Goal: Find specific page/section: Find specific page/section

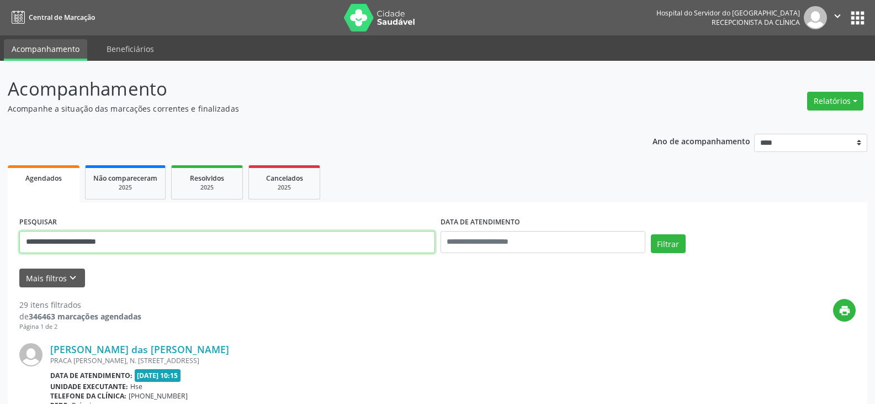
drag, startPoint x: 228, startPoint y: 243, endPoint x: 0, endPoint y: 243, distance: 228.1
paste input "text"
click at [651, 234] on button "Filtrar" at bounding box center [668, 243] width 35 height 19
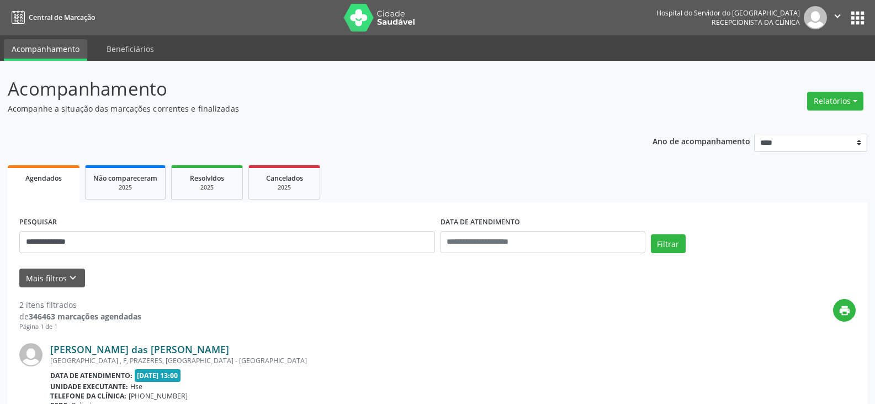
click at [94, 351] on link "[PERSON_NAME] das [PERSON_NAME]" at bounding box center [139, 349] width 179 height 12
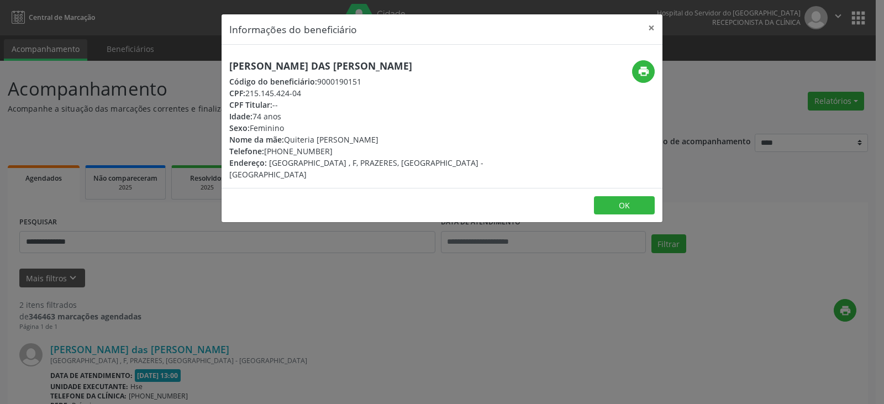
drag, startPoint x: 280, startPoint y: 151, endPoint x: 348, endPoint y: 151, distance: 68.5
click at [348, 151] on div "Telefone: [PHONE_NUMBER]" at bounding box center [368, 151] width 278 height 12
copy div "99784-7550"
click at [641, 68] on icon "print" at bounding box center [643, 71] width 12 height 12
click at [653, 27] on button "×" at bounding box center [651, 27] width 22 height 27
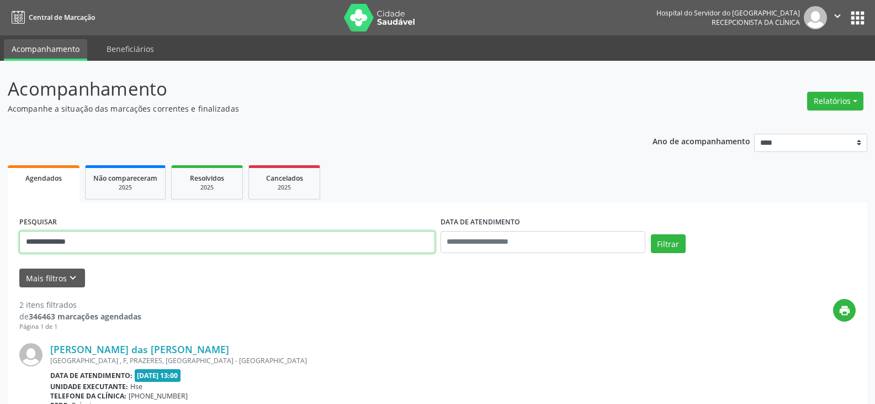
drag, startPoint x: 195, startPoint y: 241, endPoint x: 0, endPoint y: 263, distance: 196.7
click at [0, 263] on div "**********" at bounding box center [437, 374] width 875 height 627
paste input "********"
click at [651, 234] on button "Filtrar" at bounding box center [668, 243] width 35 height 19
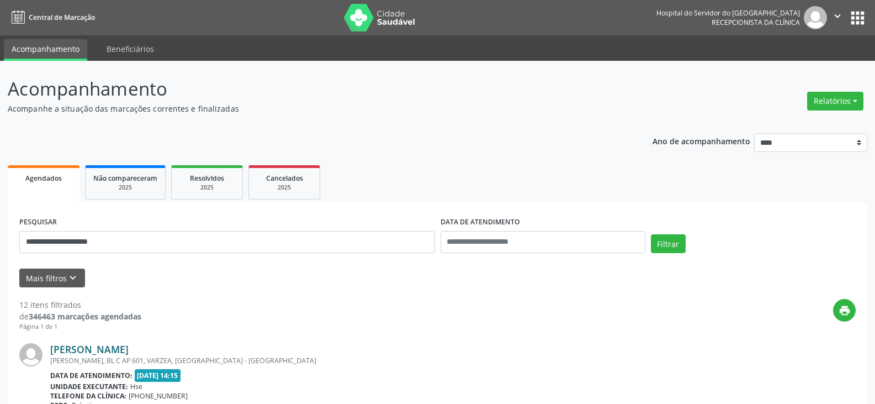
click at [129, 347] on link "[PERSON_NAME]" at bounding box center [89, 349] width 78 height 12
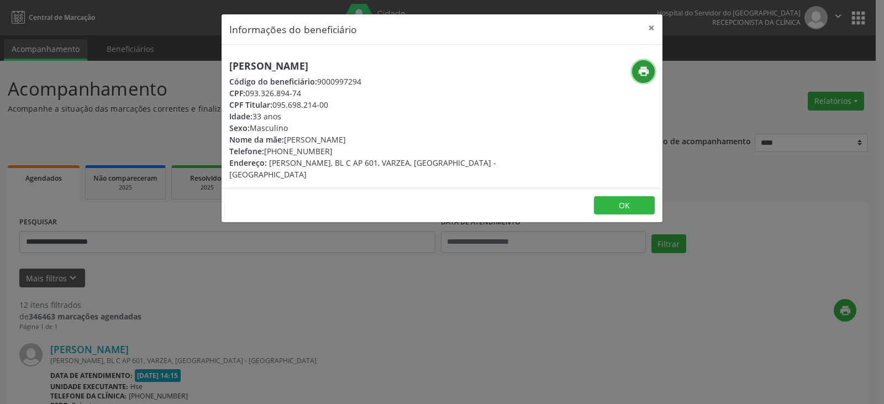
click at [641, 73] on icon "print" at bounding box center [643, 71] width 12 height 12
drag, startPoint x: 274, startPoint y: 104, endPoint x: 336, endPoint y: 105, distance: 61.9
click at [336, 105] on div "CPF Titular: 095.698.214-00" at bounding box center [368, 105] width 278 height 12
copy div "095.698.214-00"
drag, startPoint x: 282, startPoint y: 150, endPoint x: 334, endPoint y: 148, distance: 52.0
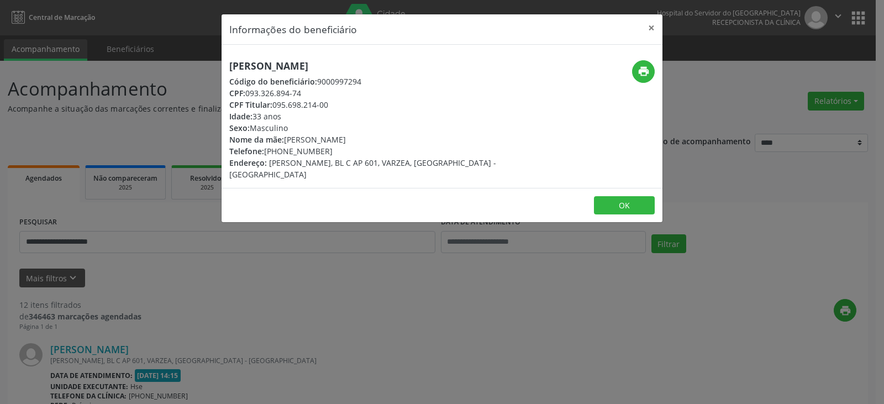
click at [334, 148] on div "Telefone: [PHONE_NUMBER]" at bounding box center [368, 151] width 278 height 12
copy div "99306-2097"
drag, startPoint x: 274, startPoint y: 104, endPoint x: 336, endPoint y: 104, distance: 61.8
click at [336, 104] on div "CPF Titular: 095.698.214-00" at bounding box center [368, 105] width 278 height 12
copy div "095.698.214-00"
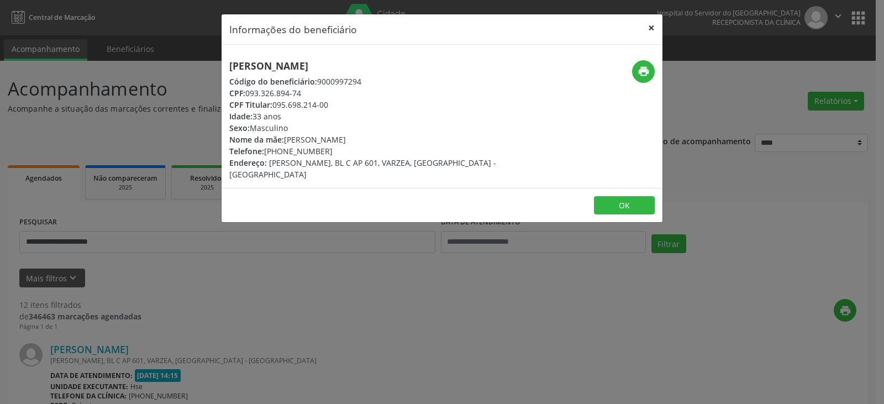
click at [649, 25] on button "×" at bounding box center [651, 27] width 22 height 27
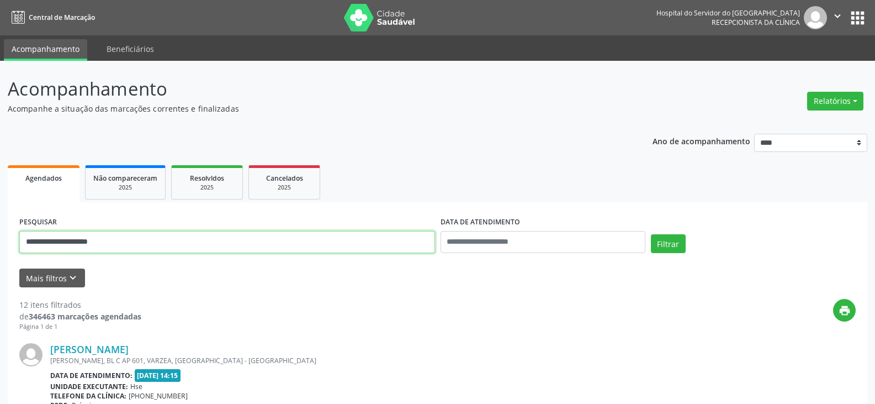
drag, startPoint x: 189, startPoint y: 236, endPoint x: 0, endPoint y: 239, distance: 189.4
paste input "text"
type input "**********"
click at [651, 234] on button "Filtrar" at bounding box center [668, 243] width 35 height 19
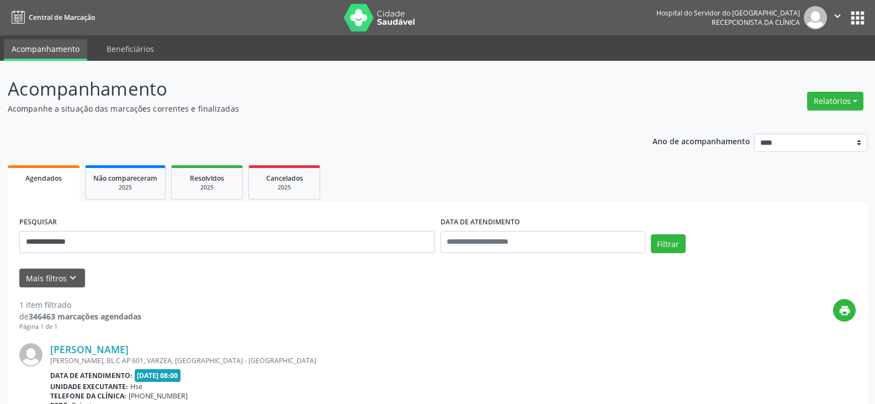
drag, startPoint x: 179, startPoint y: 348, endPoint x: 48, endPoint y: 349, distance: 131.4
copy div "[PERSON_NAME]"
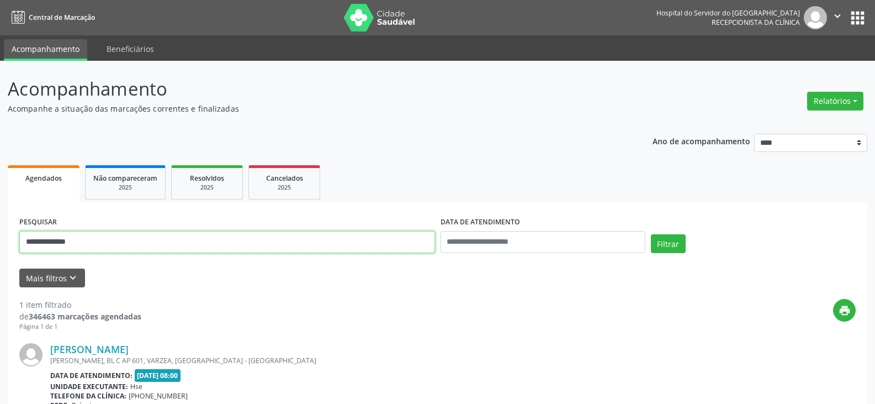
drag, startPoint x: 90, startPoint y: 242, endPoint x: 0, endPoint y: 234, distance: 90.4
click at [0, 264] on div "**********" at bounding box center [437, 290] width 875 height 458
type input "**********"
click at [651, 234] on button "Filtrar" at bounding box center [668, 243] width 35 height 19
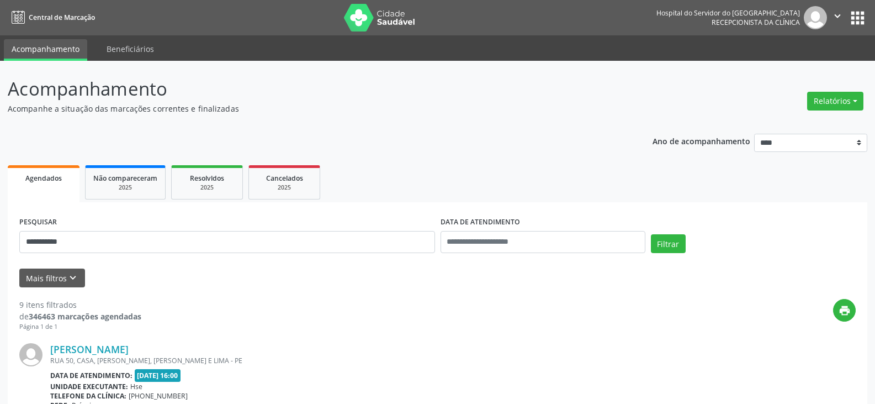
click at [65, 346] on link "[PERSON_NAME]" at bounding box center [89, 349] width 78 height 12
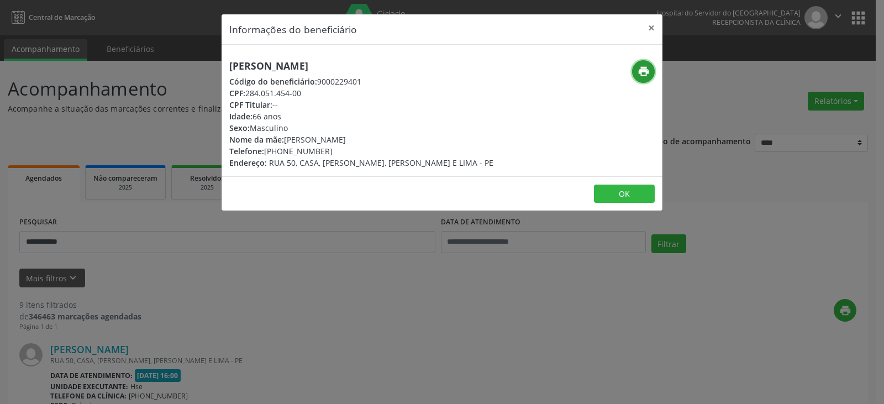
click at [646, 68] on icon "print" at bounding box center [643, 71] width 12 height 12
click at [653, 26] on button "×" at bounding box center [651, 27] width 22 height 27
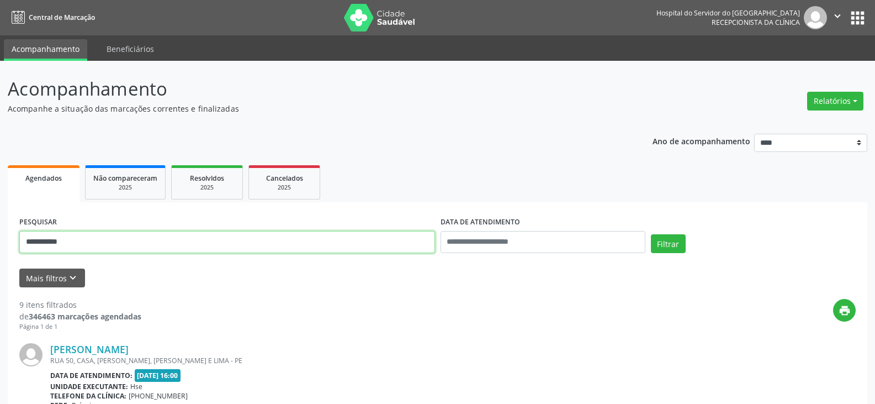
drag, startPoint x: 240, startPoint y: 249, endPoint x: 0, endPoint y: 256, distance: 239.8
click at [651, 234] on button "Filtrar" at bounding box center [668, 243] width 35 height 19
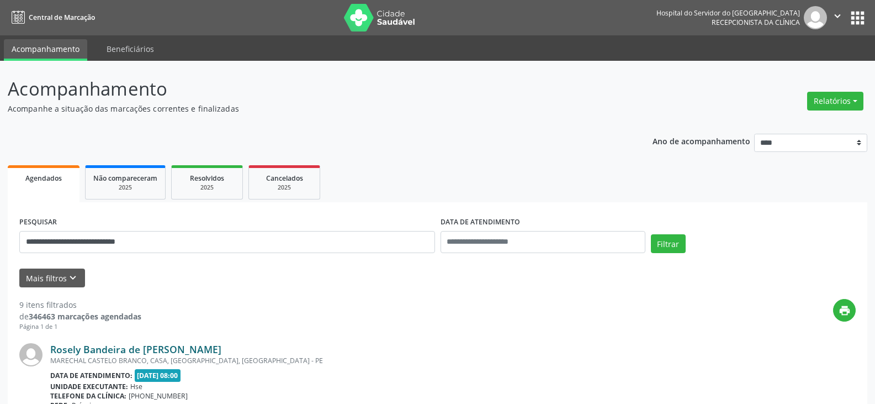
click at [110, 347] on link "Rosely Bandeira de [PERSON_NAME]" at bounding box center [135, 349] width 171 height 12
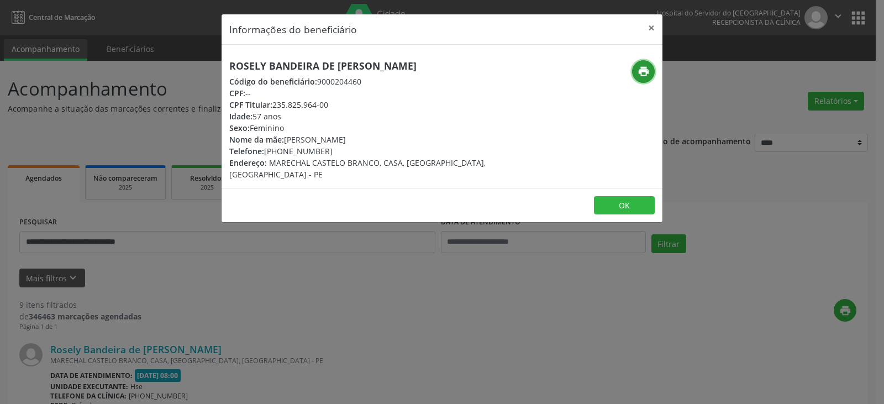
click at [642, 69] on icon "print" at bounding box center [643, 71] width 12 height 12
drag, startPoint x: 282, startPoint y: 151, endPoint x: 325, endPoint y: 153, distance: 43.1
click at [325, 153] on div "Telefone: [PHONE_NUMBER]" at bounding box center [368, 151] width 278 height 12
copy div "99708-2497"
drag, startPoint x: 274, startPoint y: 105, endPoint x: 336, endPoint y: 110, distance: 62.0
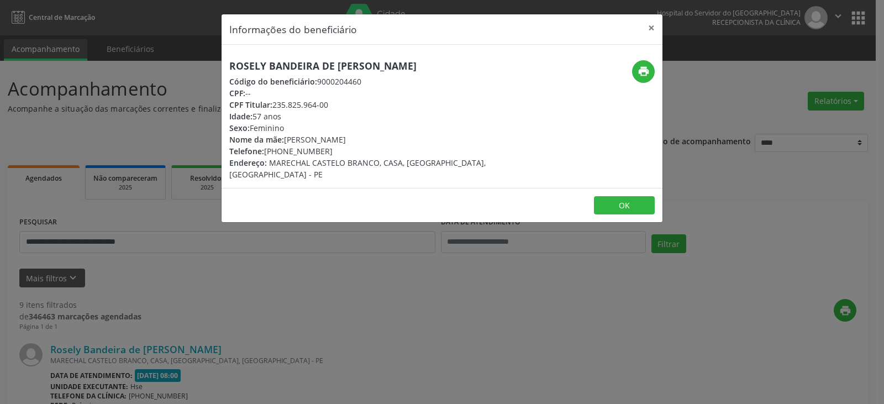
click at [331, 109] on div "CPF Titular: 235.825.964-00" at bounding box center [368, 105] width 278 height 12
copy div "235.825.964-00"
click at [655, 29] on button "×" at bounding box center [651, 27] width 22 height 27
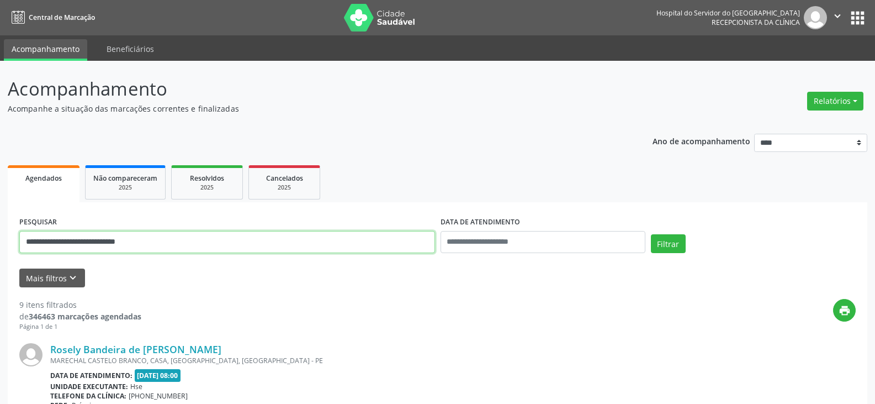
drag, startPoint x: 28, startPoint y: 241, endPoint x: 0, endPoint y: 241, distance: 27.6
paste input "text"
type input "**********"
click at [651, 234] on button "Filtrar" at bounding box center [668, 243] width 35 height 19
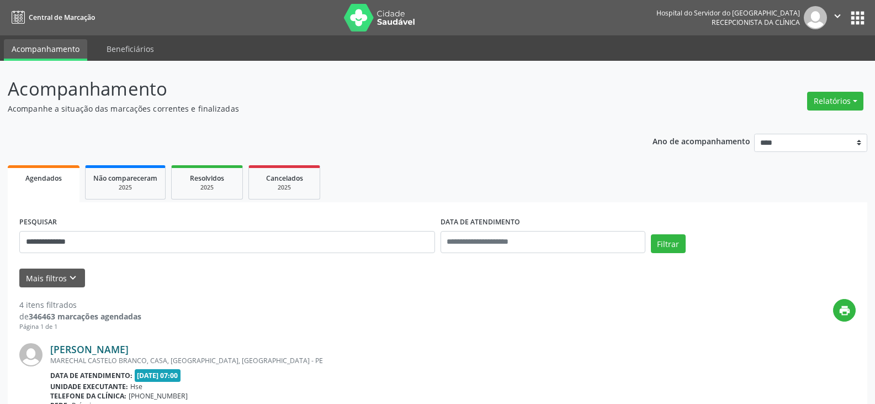
click at [123, 349] on link "[PERSON_NAME]" at bounding box center [89, 349] width 78 height 12
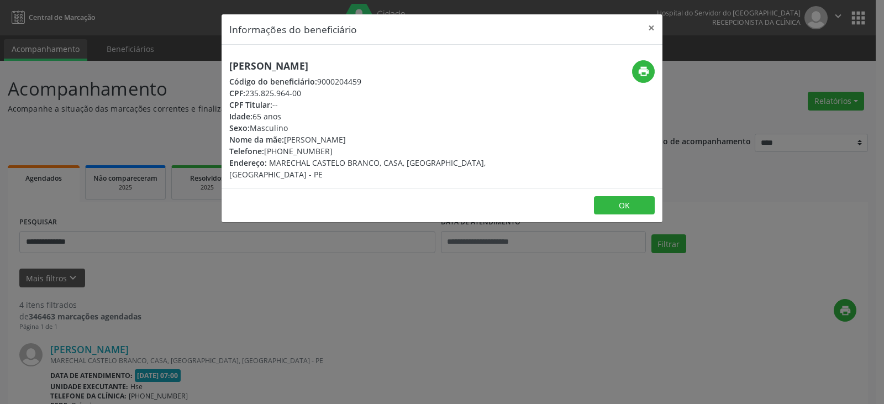
drag, startPoint x: 351, startPoint y: 66, endPoint x: 231, endPoint y: 73, distance: 119.5
click at [231, 73] on div "[PERSON_NAME] Código do beneficiário: 9000204459 CPF: 235.825.964-00 CPF Titula…" at bounding box center [368, 120] width 278 height 120
copy h5 "[PERSON_NAME]"
click at [646, 30] on button "×" at bounding box center [651, 27] width 22 height 27
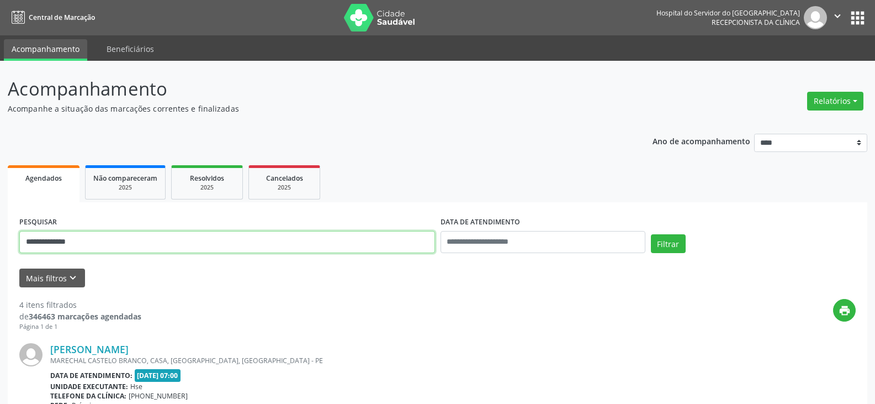
drag, startPoint x: 172, startPoint y: 240, endPoint x: 0, endPoint y: 250, distance: 172.6
click at [651, 234] on button "Filtrar" at bounding box center [668, 243] width 35 height 19
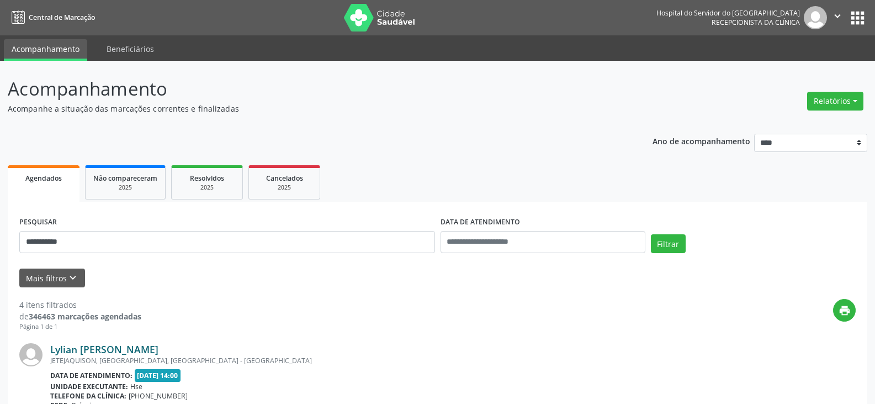
click at [145, 355] on link "Lylian [PERSON_NAME]" at bounding box center [104, 349] width 108 height 12
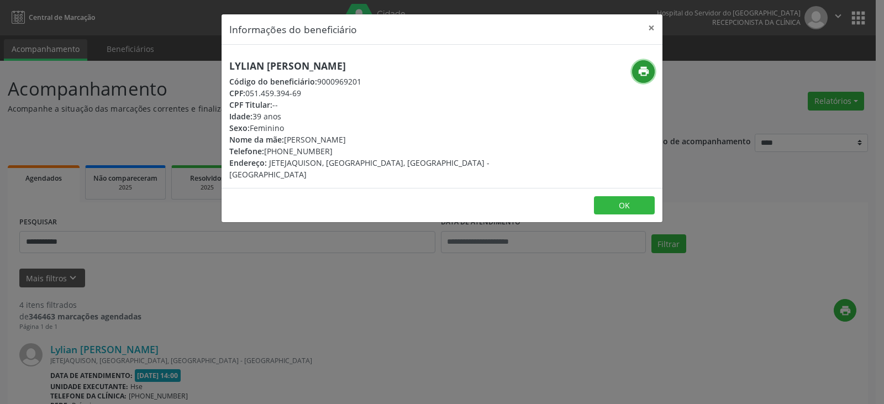
click at [638, 70] on icon "print" at bounding box center [643, 71] width 12 height 12
drag, startPoint x: 281, startPoint y: 151, endPoint x: 347, endPoint y: 151, distance: 66.3
click at [347, 151] on div "Telefone: [PHONE_NUMBER]" at bounding box center [368, 151] width 278 height 12
copy div "98818-5034"
click at [653, 30] on button "×" at bounding box center [651, 27] width 22 height 27
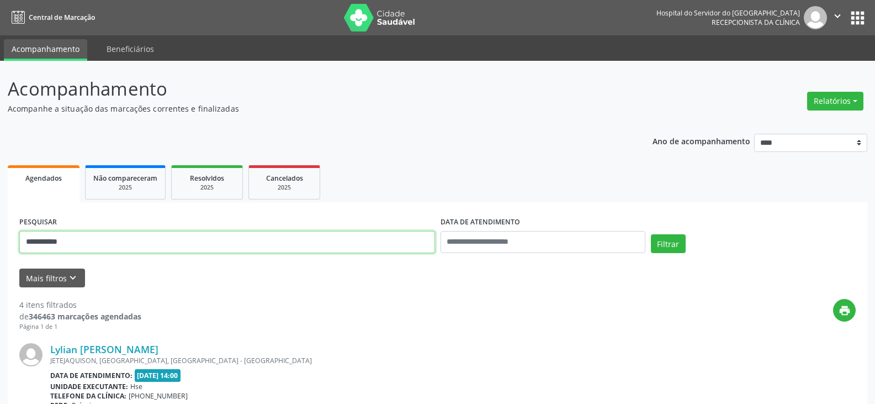
drag, startPoint x: 188, startPoint y: 242, endPoint x: 0, endPoint y: 247, distance: 188.4
type input "**********"
click at [651, 234] on button "Filtrar" at bounding box center [668, 243] width 35 height 19
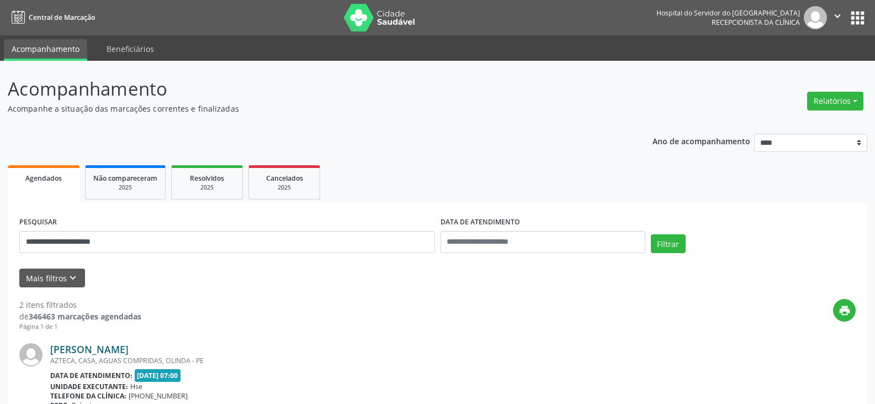
click at [129, 350] on link "[PERSON_NAME]" at bounding box center [89, 349] width 78 height 12
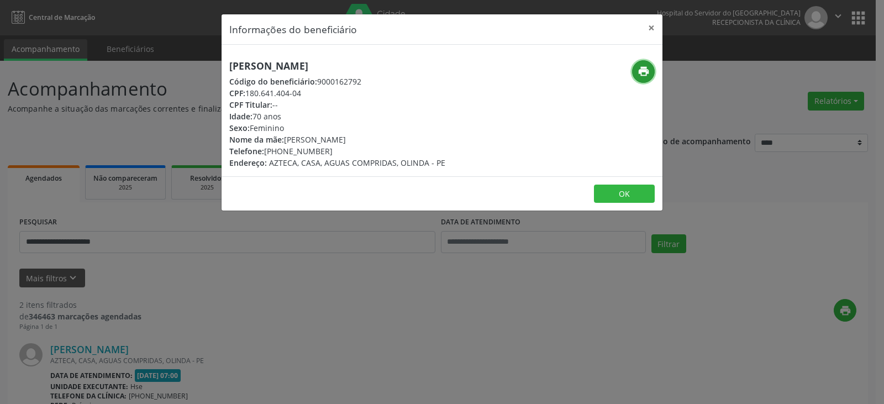
click at [645, 67] on icon "print" at bounding box center [643, 71] width 12 height 12
drag, startPoint x: 283, startPoint y: 151, endPoint x: 326, endPoint y: 155, distance: 43.8
click at [326, 155] on div "Telefone: [PHONE_NUMBER]" at bounding box center [337, 151] width 216 height 12
copy div "99707-8686"
drag, startPoint x: 248, startPoint y: 93, endPoint x: 312, endPoint y: 96, distance: 64.1
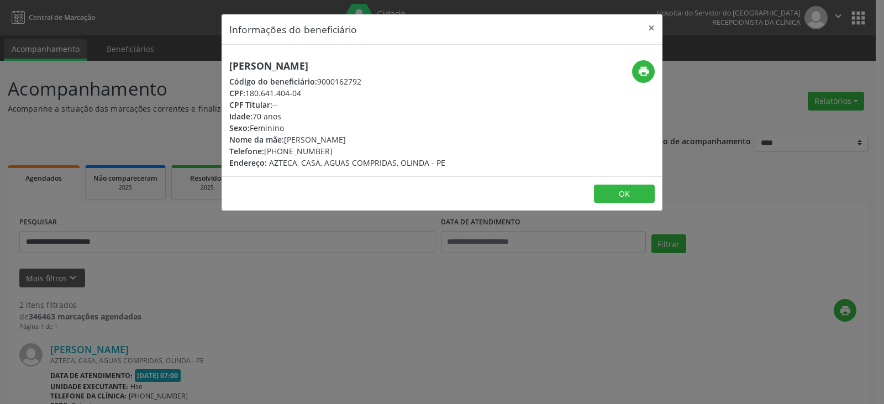
click at [312, 96] on div "CPF: 180.641.404-04" at bounding box center [337, 93] width 216 height 12
click at [657, 27] on button "×" at bounding box center [651, 27] width 22 height 27
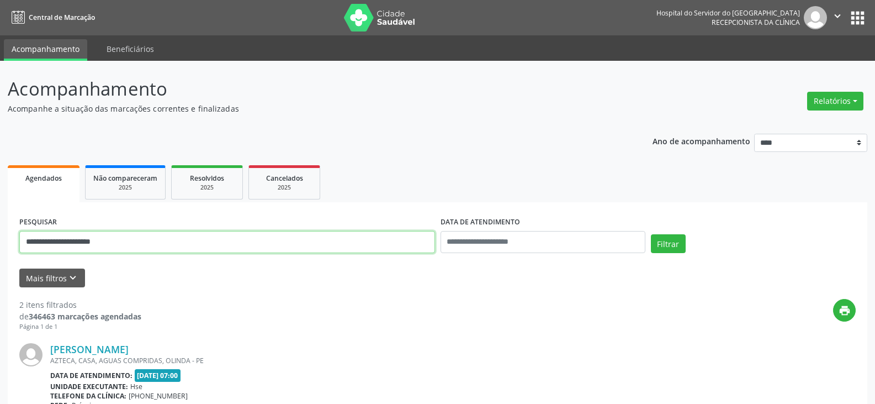
drag, startPoint x: 201, startPoint y: 245, endPoint x: 0, endPoint y: 245, distance: 201.0
click at [0, 245] on div "**********" at bounding box center [437, 374] width 875 height 627
click at [651, 234] on button "Filtrar" at bounding box center [668, 243] width 35 height 19
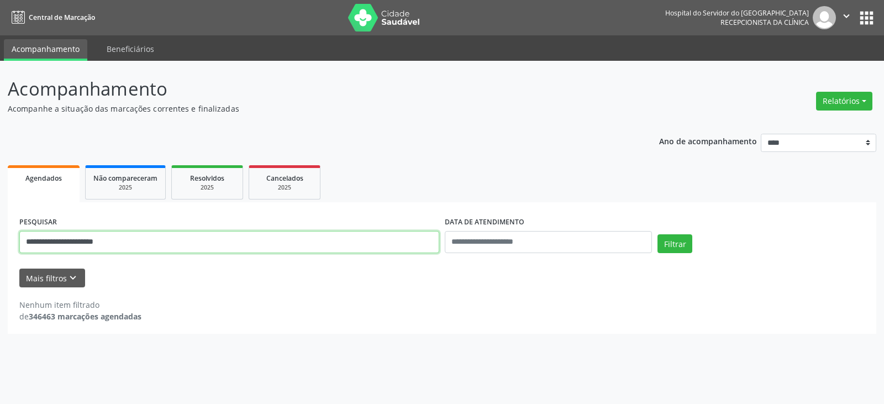
click at [123, 241] on input "**********" at bounding box center [229, 242] width 420 height 22
click at [657, 234] on button "Filtrar" at bounding box center [674, 243] width 35 height 19
click at [136, 248] on input "**********" at bounding box center [229, 242] width 420 height 22
click at [657, 234] on button "Filtrar" at bounding box center [674, 243] width 35 height 19
click at [83, 243] on input "**********" at bounding box center [229, 242] width 420 height 22
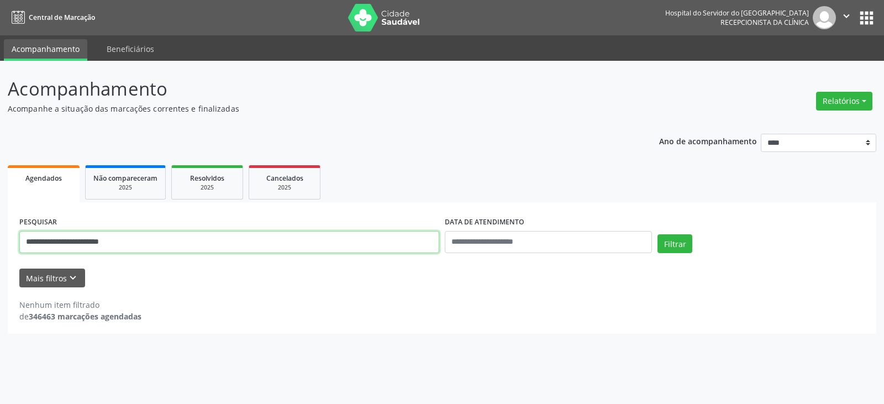
type input "**********"
click at [657, 234] on button "Filtrar" at bounding box center [674, 243] width 35 height 19
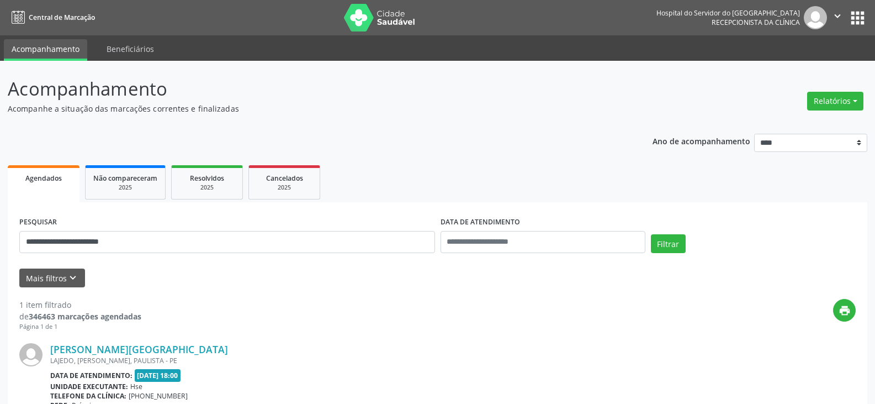
click at [142, 361] on div "LAJEDO, [PERSON_NAME], PAULISTA - PE" at bounding box center [370, 360] width 640 height 9
click at [146, 356] on div "LAJEDO, [PERSON_NAME], PAULISTA - PE" at bounding box center [370, 360] width 640 height 9
click at [149, 352] on link "[PERSON_NAME][GEOGRAPHIC_DATA]" at bounding box center [139, 349] width 178 height 12
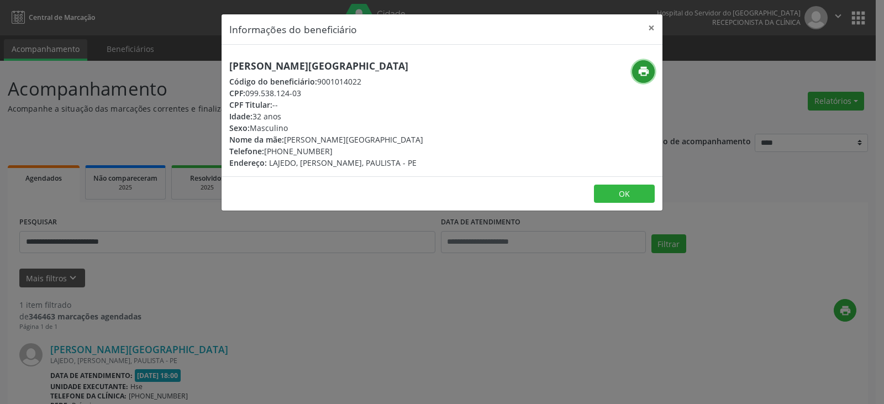
click at [642, 74] on icon "print" at bounding box center [643, 71] width 12 height 12
drag, startPoint x: 282, startPoint y: 150, endPoint x: 327, endPoint y: 150, distance: 45.3
click at [327, 150] on div "Telefone: [PHONE_NUMBER]" at bounding box center [326, 151] width 194 height 12
click at [650, 31] on button "×" at bounding box center [651, 27] width 22 height 27
